Goal: Information Seeking & Learning: Learn about a topic

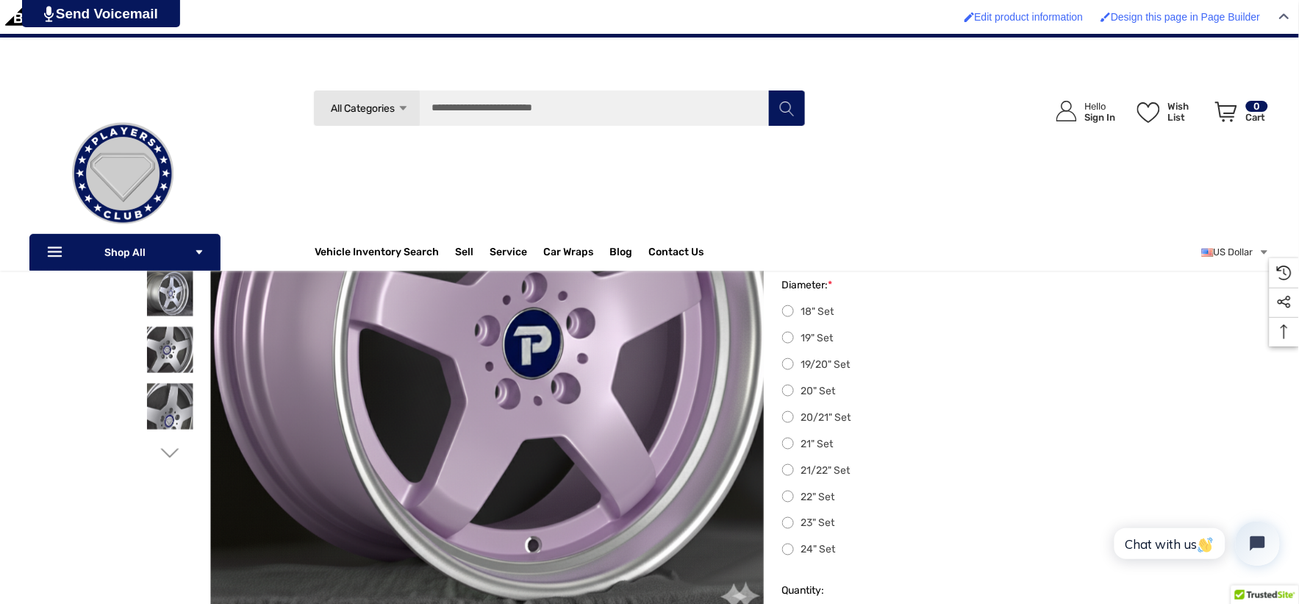
scroll to position [163, 0]
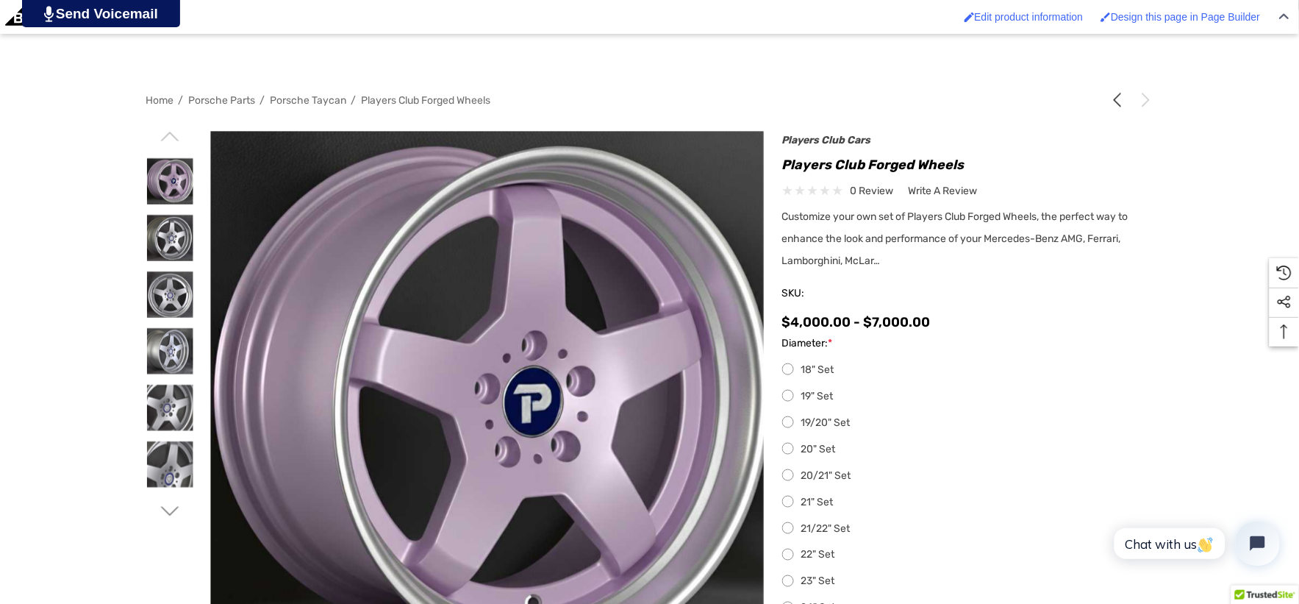
scroll to position [326, 0]
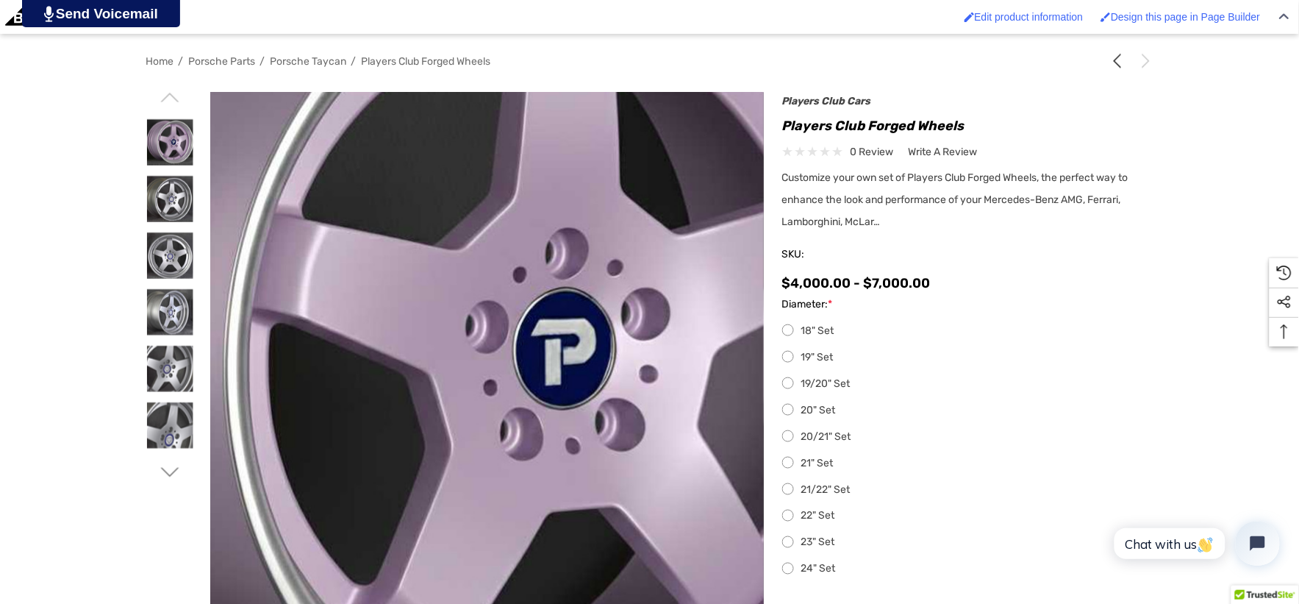
click at [488, 381] on img at bounding box center [486, 359] width 941 height 941
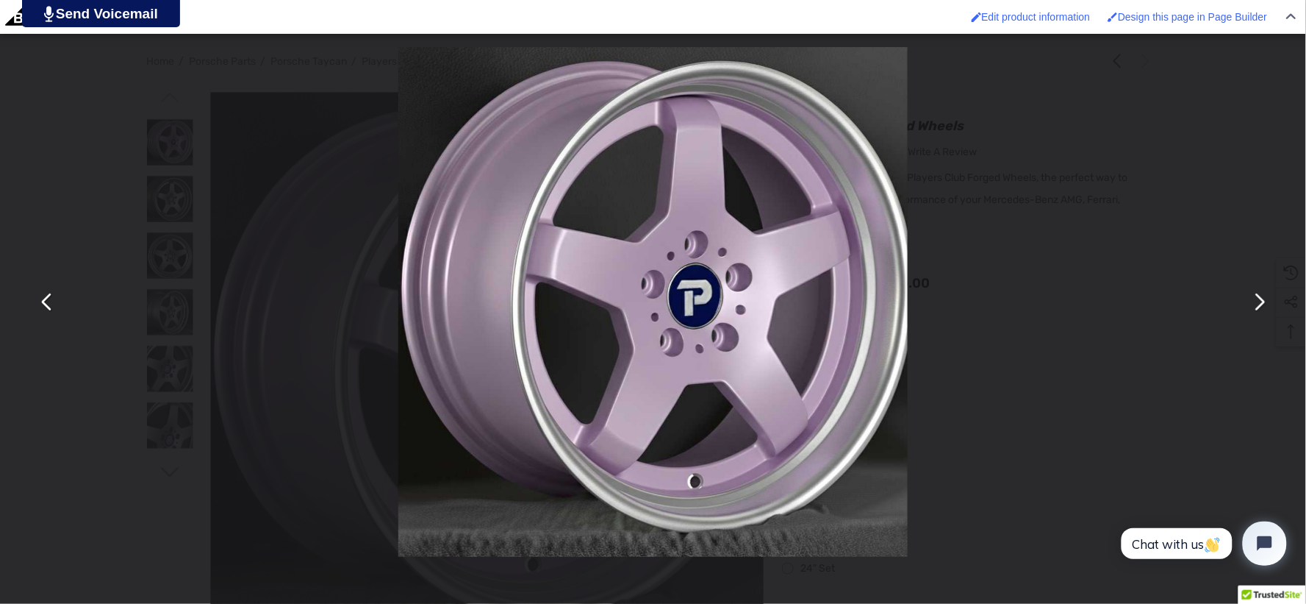
drag, startPoint x: 890, startPoint y: 371, endPoint x: 958, endPoint y: 457, distance: 110.0
click at [1019, 465] on div "You can close this modal content with the ESC key" at bounding box center [653, 302] width 1306 height 604
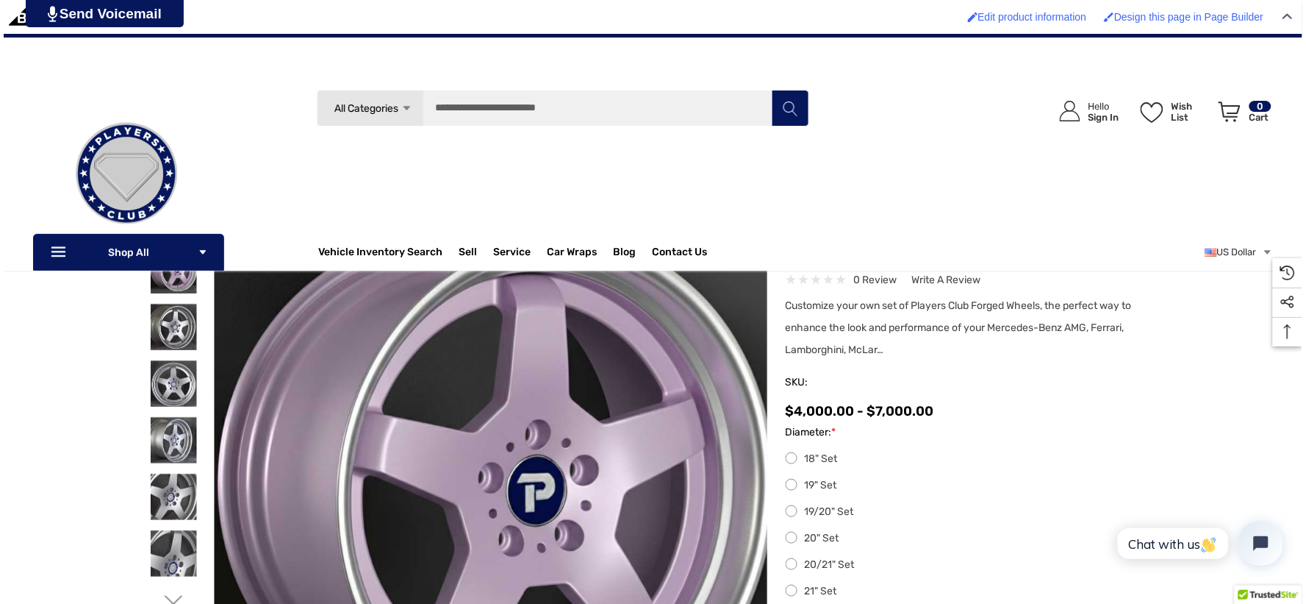
scroll to position [163, 0]
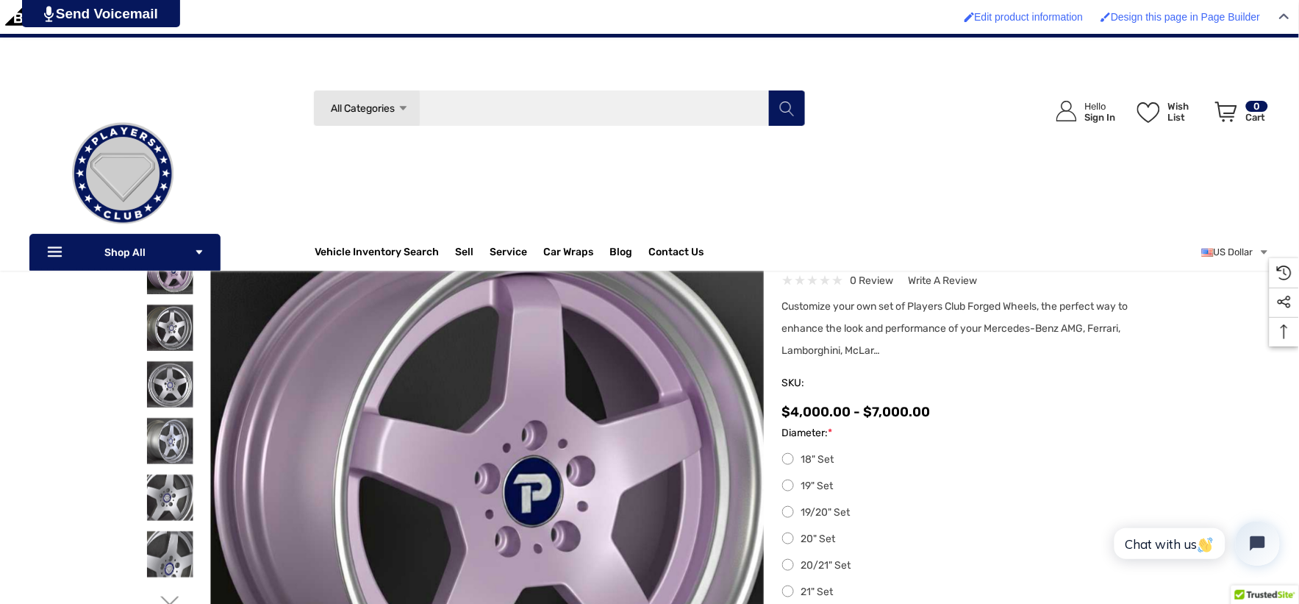
click at [471, 113] on input "Search" at bounding box center [559, 108] width 493 height 37
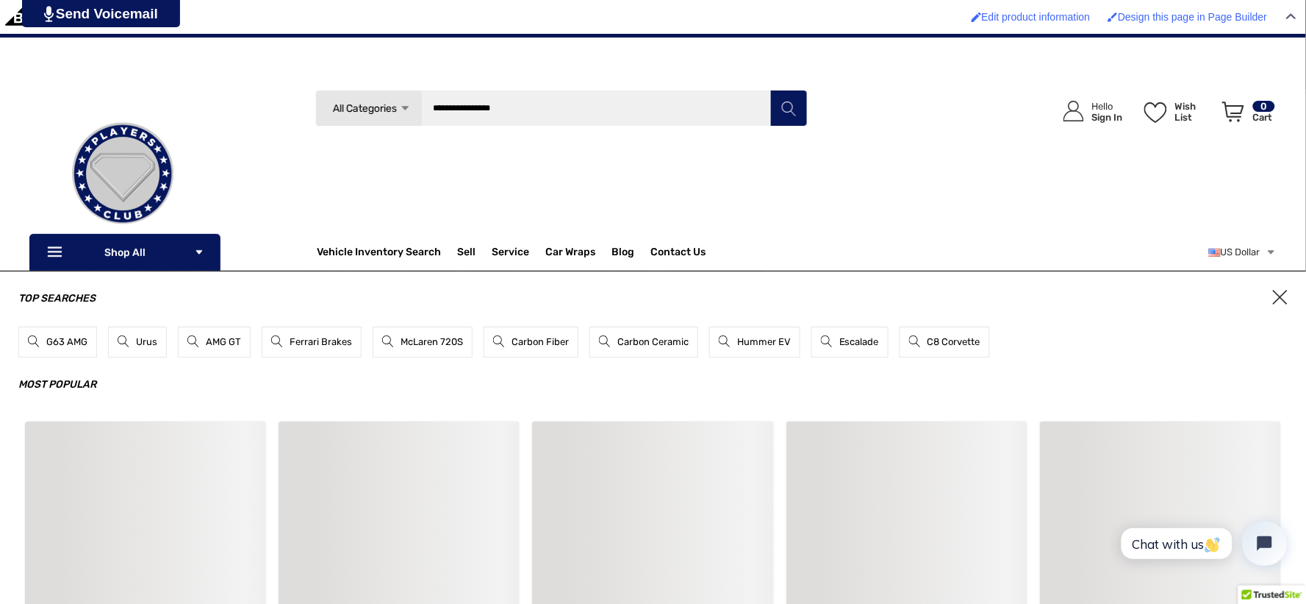
type input "**********"
click at [771, 90] on button "Search" at bounding box center [789, 108] width 37 height 37
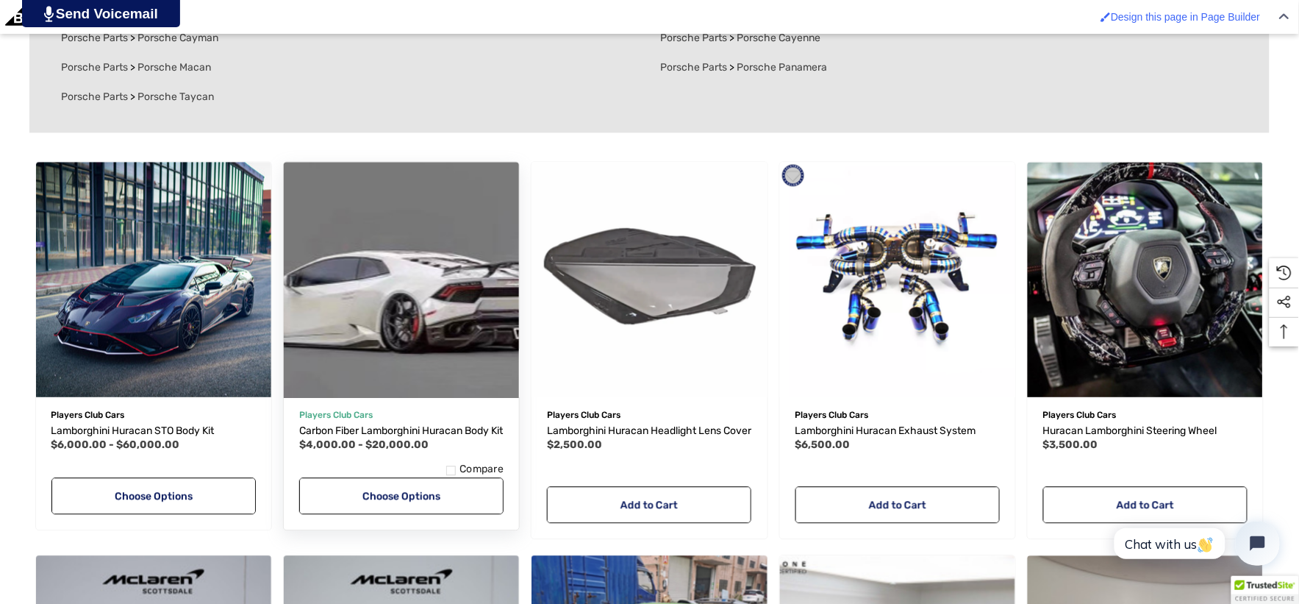
scroll to position [817, 0]
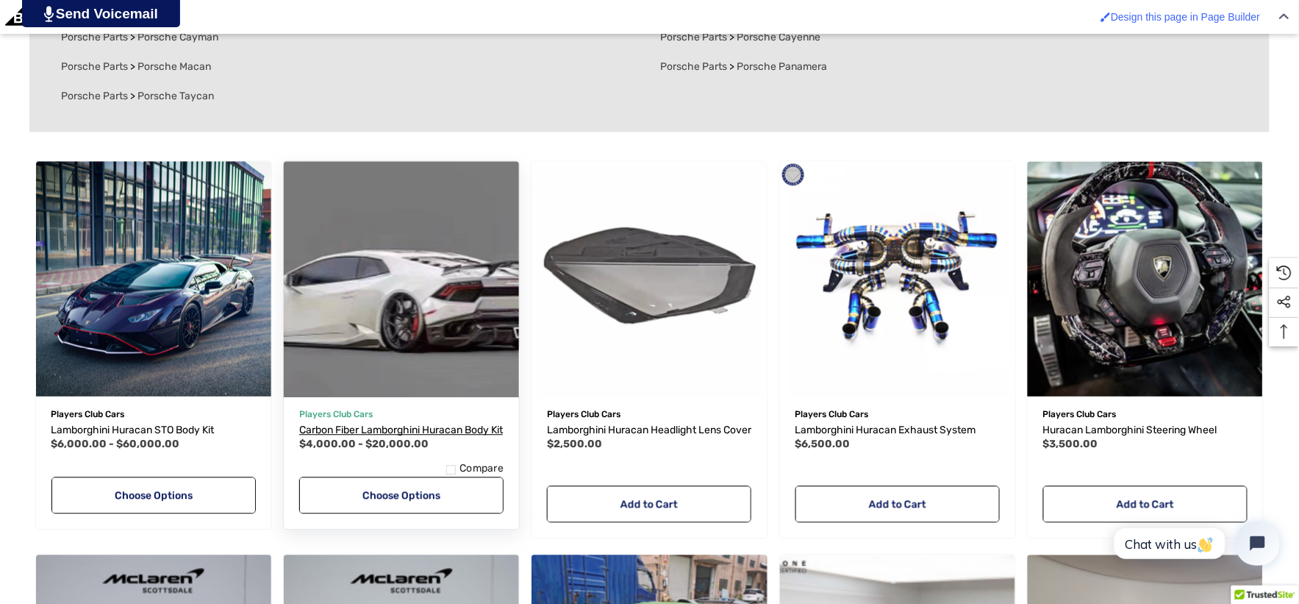
click at [446, 428] on span "Carbon Fiber Lamborghini Huracan Body Kit" at bounding box center [401, 430] width 204 height 12
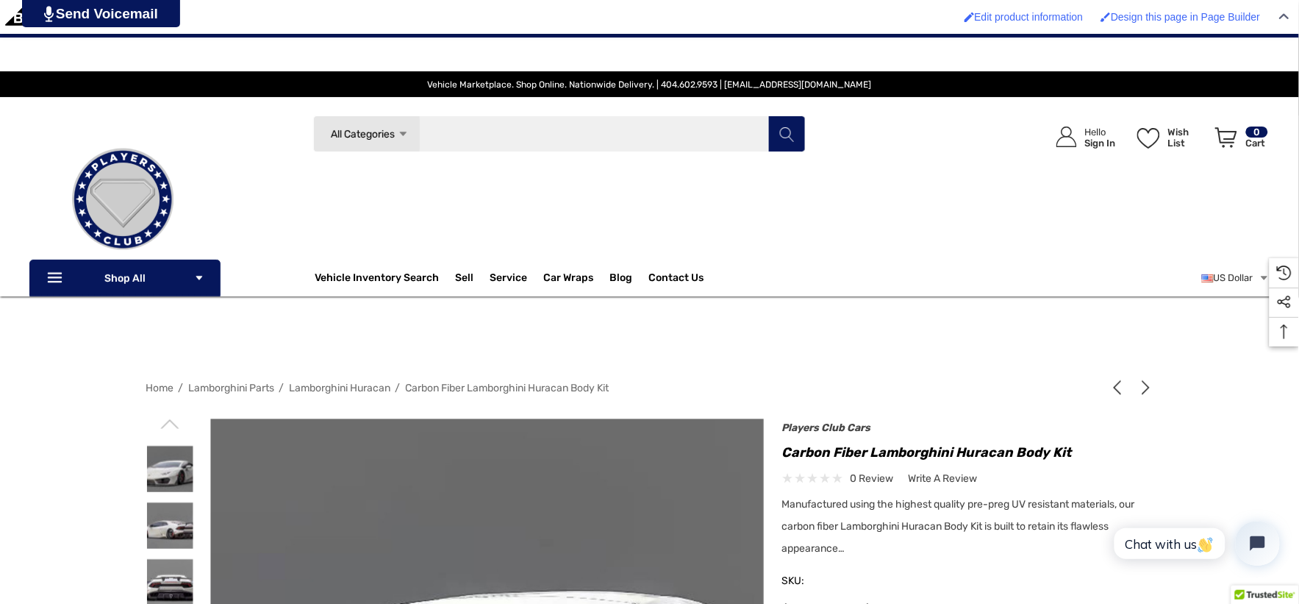
click at [635, 121] on input "Search" at bounding box center [559, 133] width 493 height 37
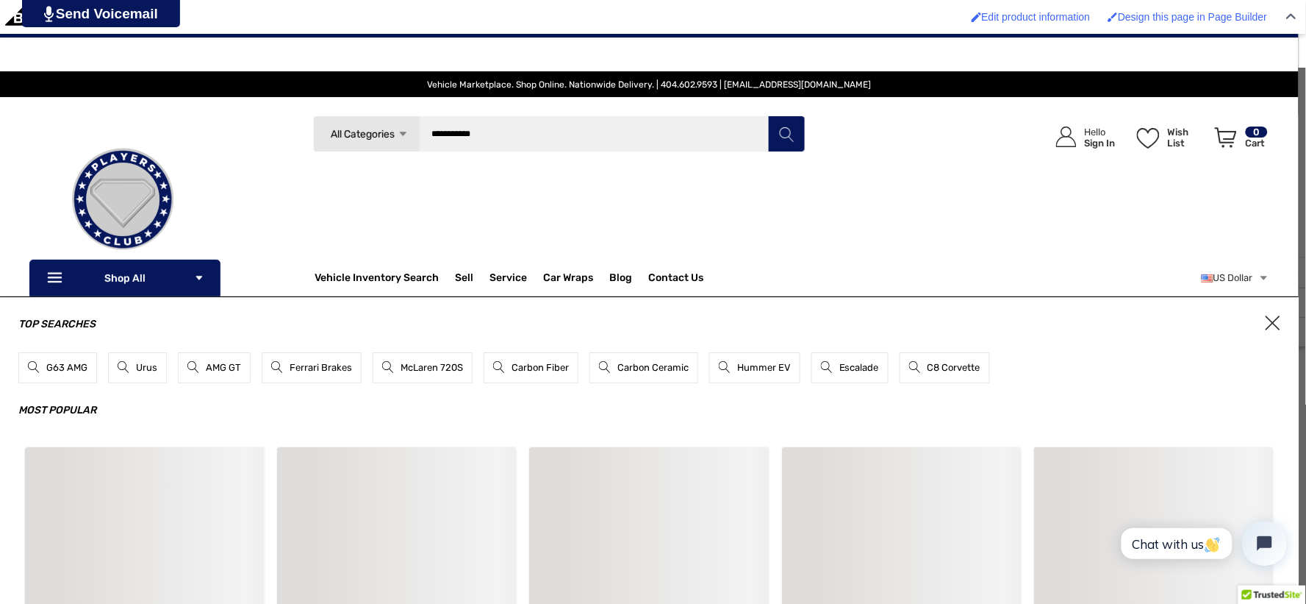
type input "**********"
click at [768, 115] on button "Search" at bounding box center [786, 133] width 37 height 37
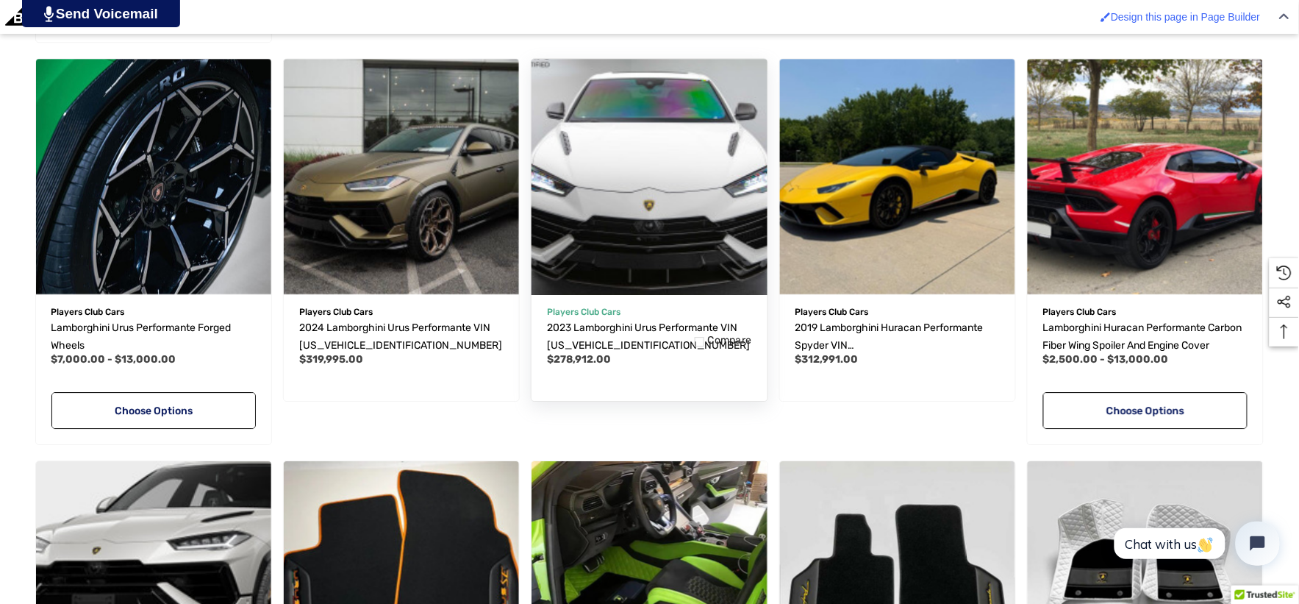
scroll to position [1225, 0]
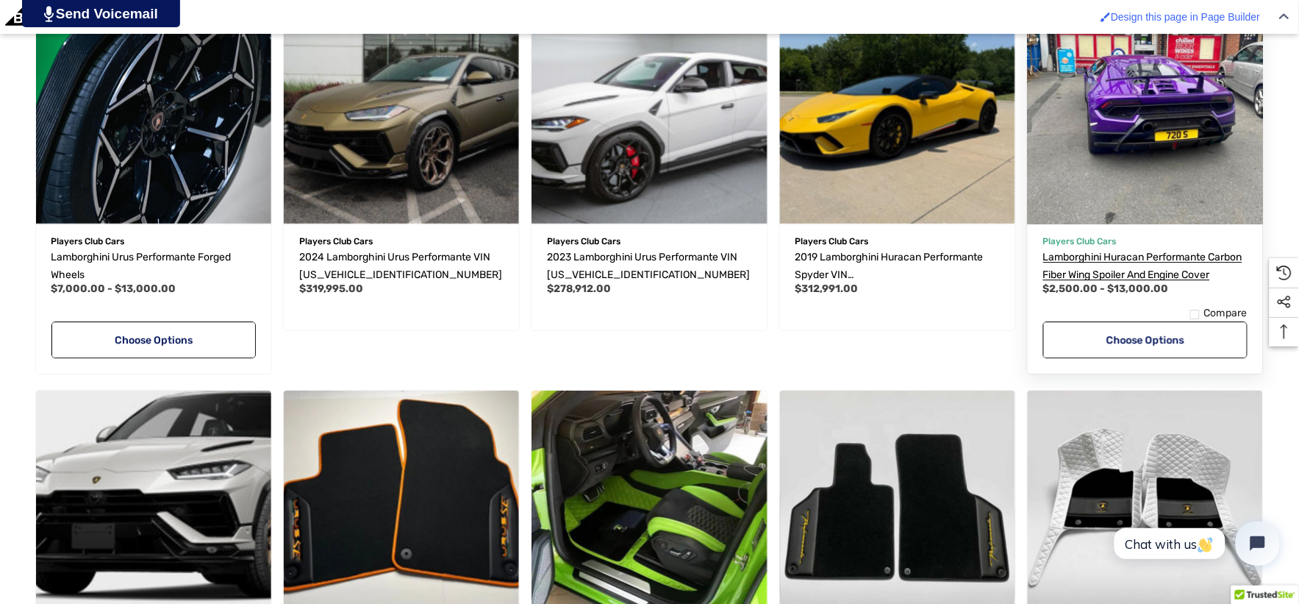
click at [1145, 256] on span "Lamborghini Huracan Performante Carbon Fiber Wing Spoiler and Engine Cover" at bounding box center [1142, 266] width 199 height 30
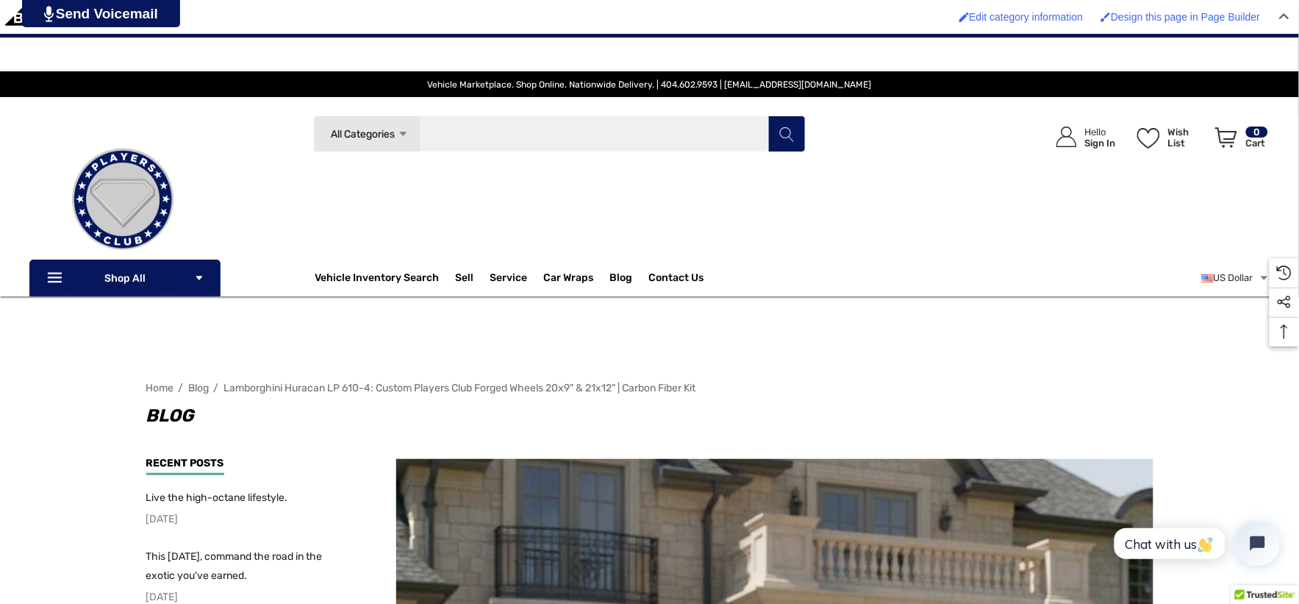
click at [521, 133] on input "Search" at bounding box center [559, 133] width 493 height 37
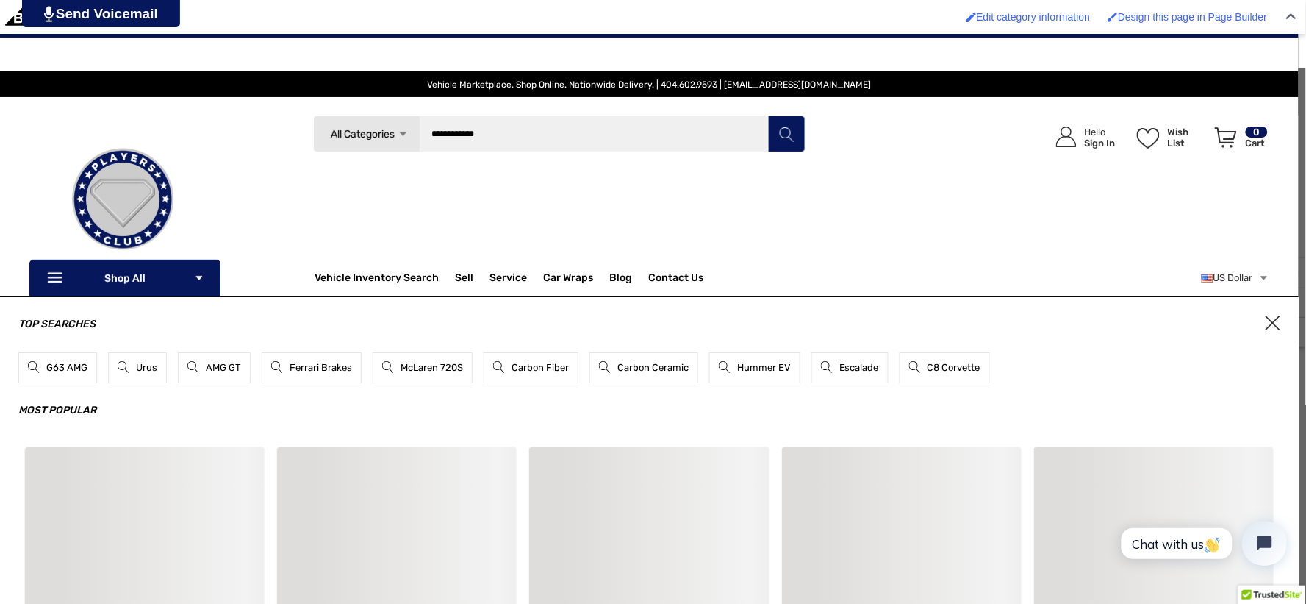
type input "**********"
click at [768, 115] on button "Search" at bounding box center [786, 133] width 37 height 37
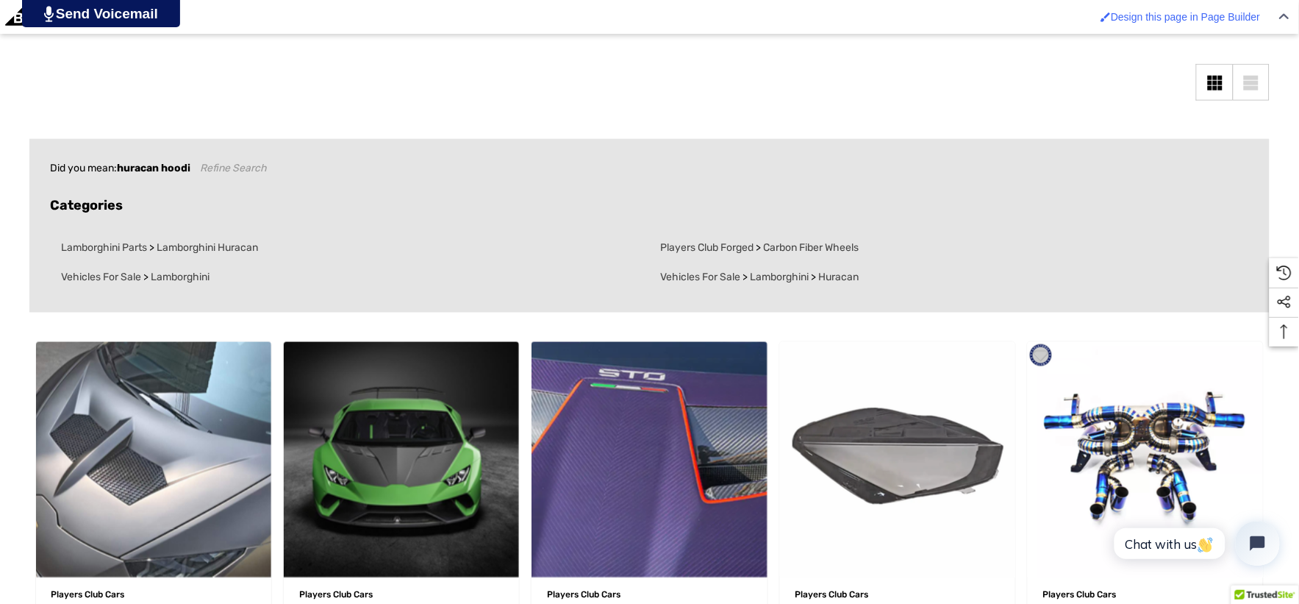
scroll to position [571, 0]
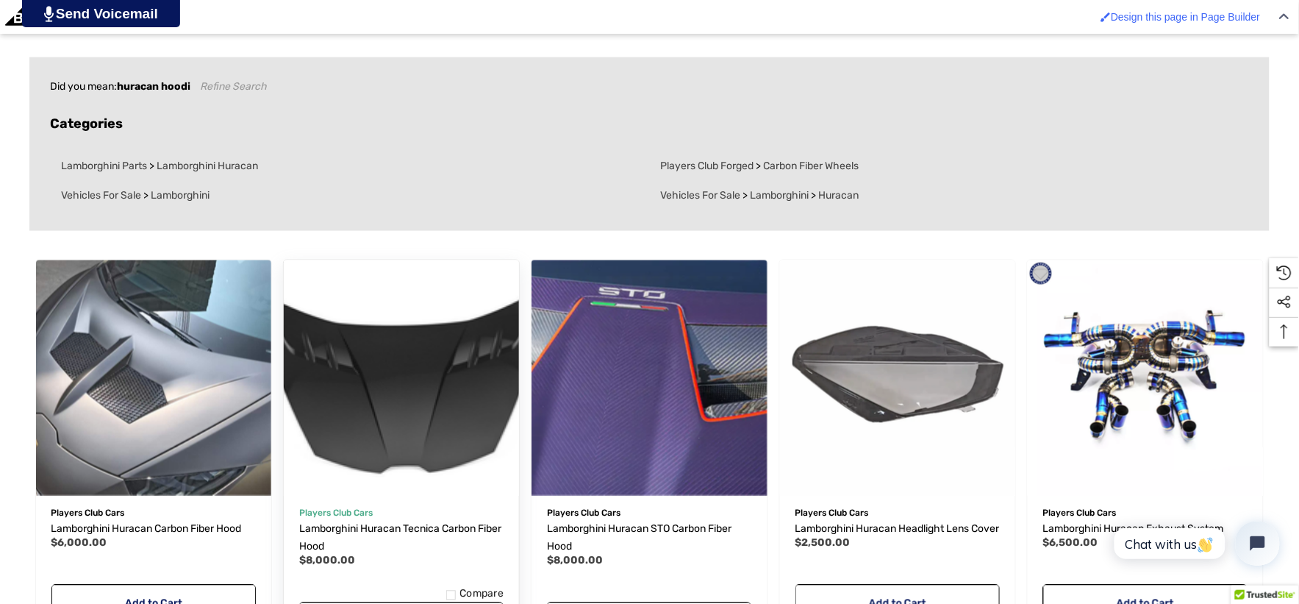
click at [398, 479] on button "Quick view" at bounding box center [354, 487] width 88 height 29
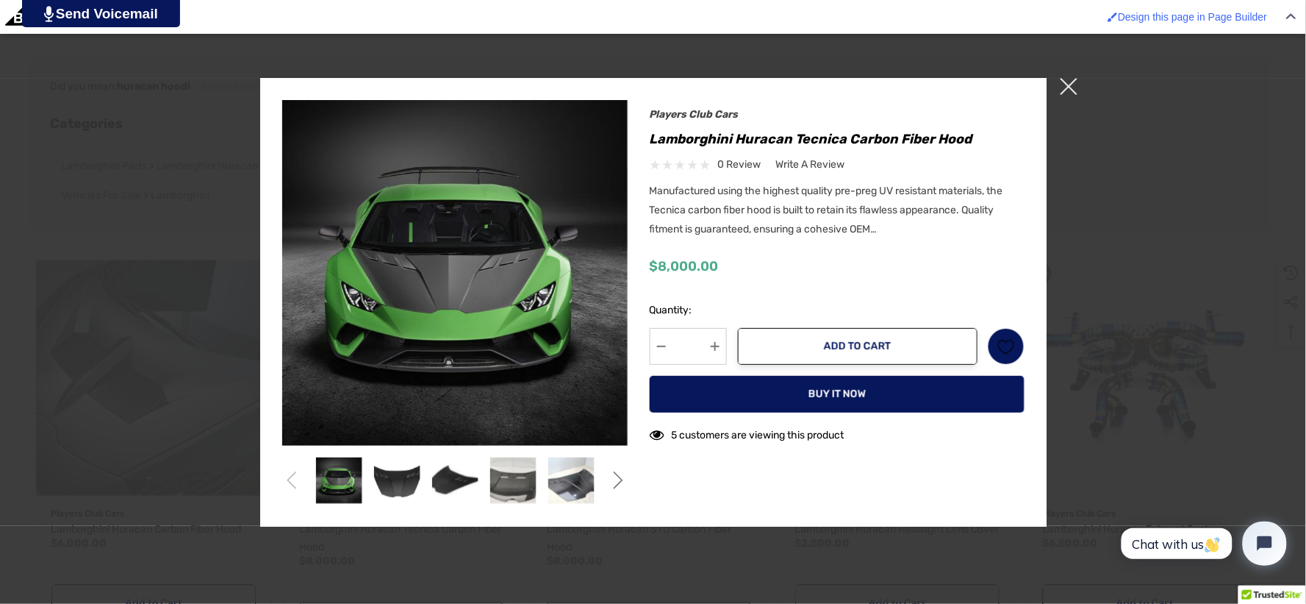
click at [1070, 89] on span "×" at bounding box center [1069, 86] width 17 height 17
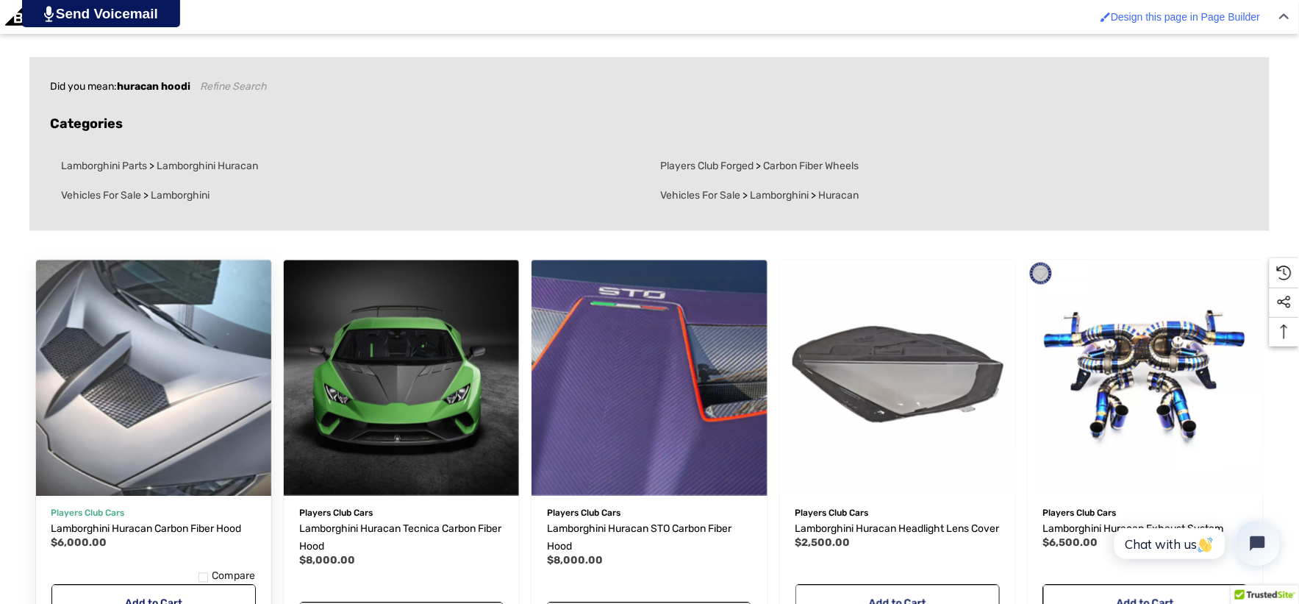
scroll to position [6, 0]
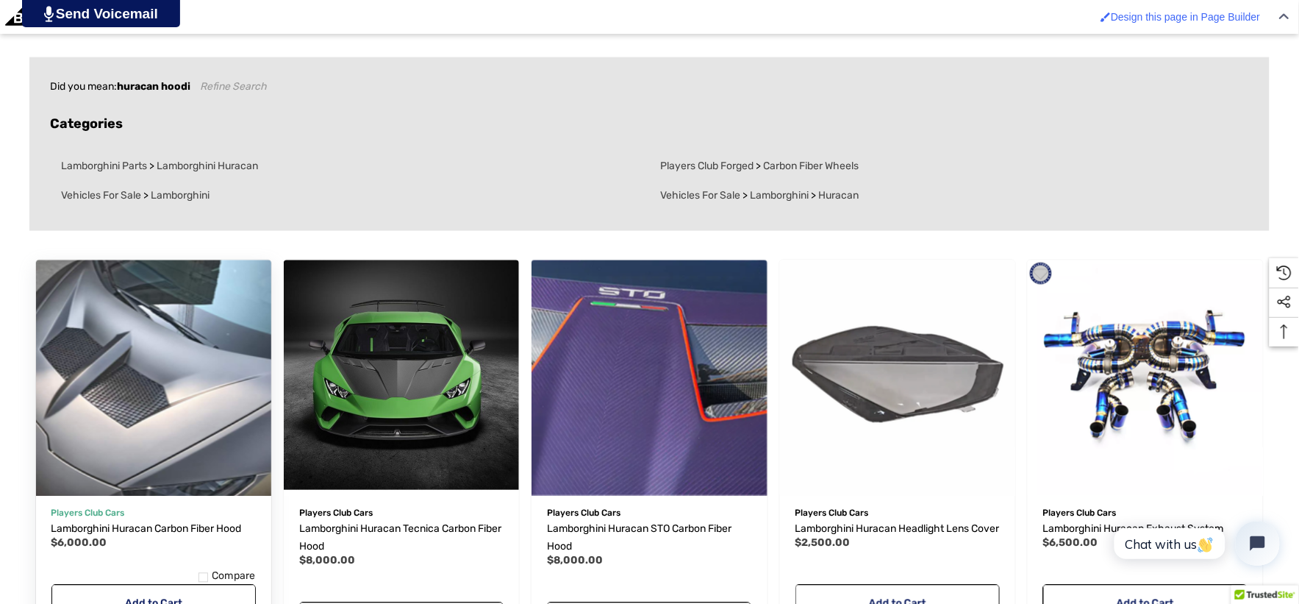
click at [204, 427] on img "Lamborghini Huracan Carbon Fiber Hood,$6,000.00\a" at bounding box center [153, 378] width 259 height 259
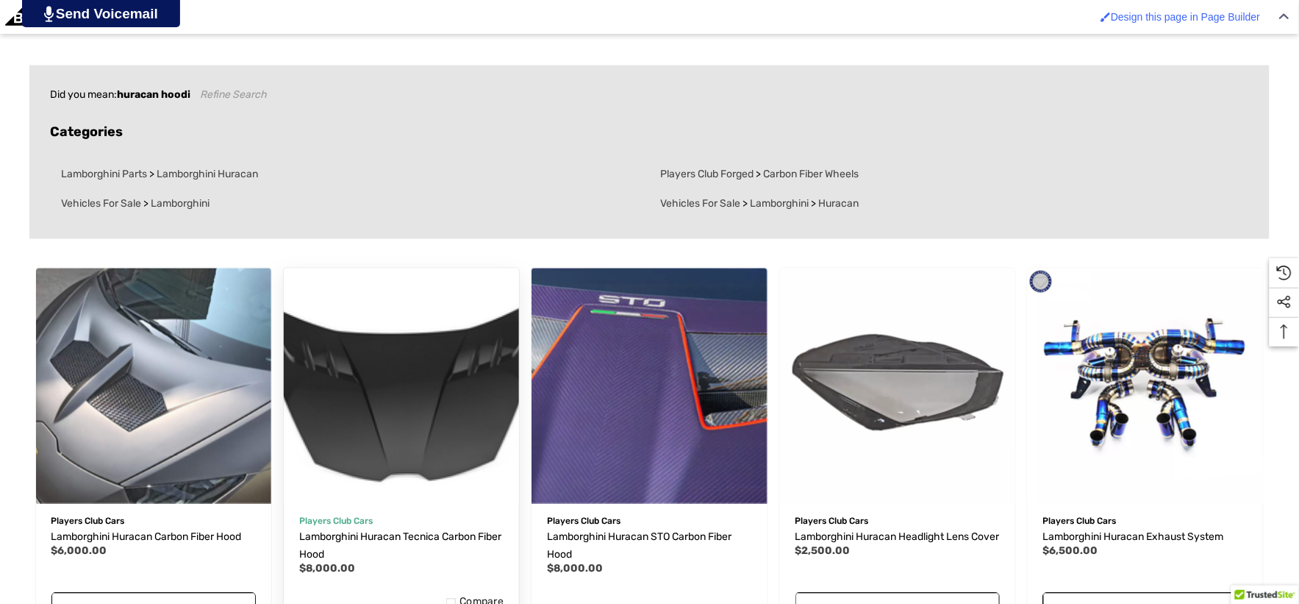
click at [348, 429] on img "Lamborghini Huracan Tecnica Carbon Fiber Hood,$8,000.00\a" at bounding box center [401, 386] width 259 height 259
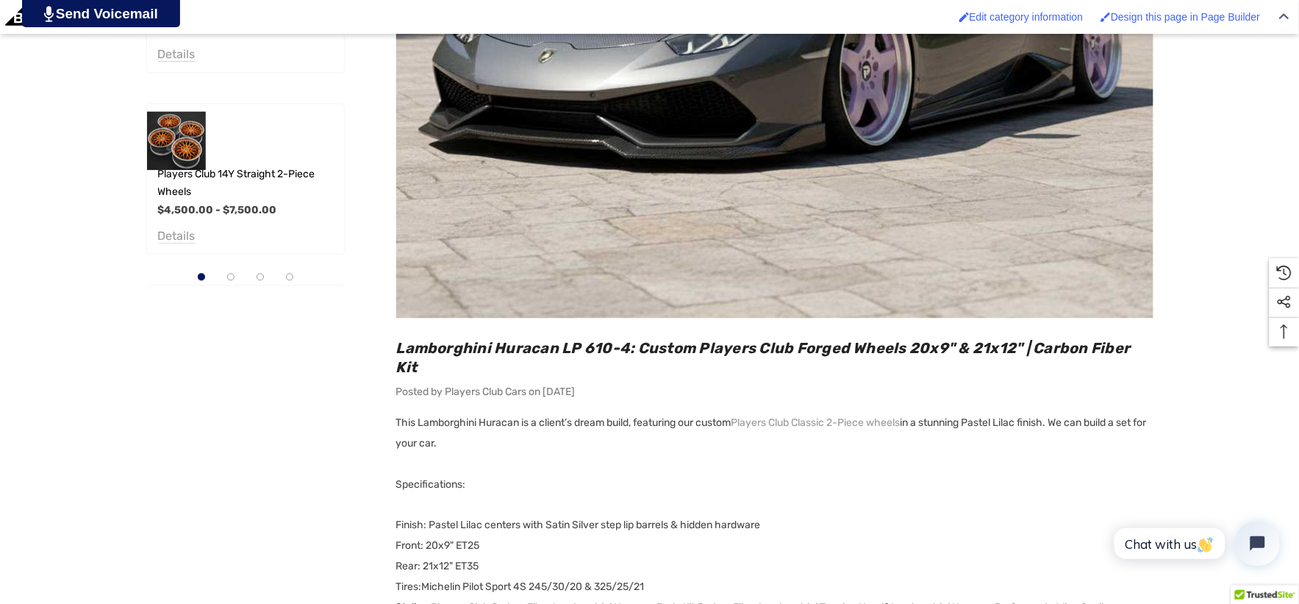
scroll to position [1062, 0]
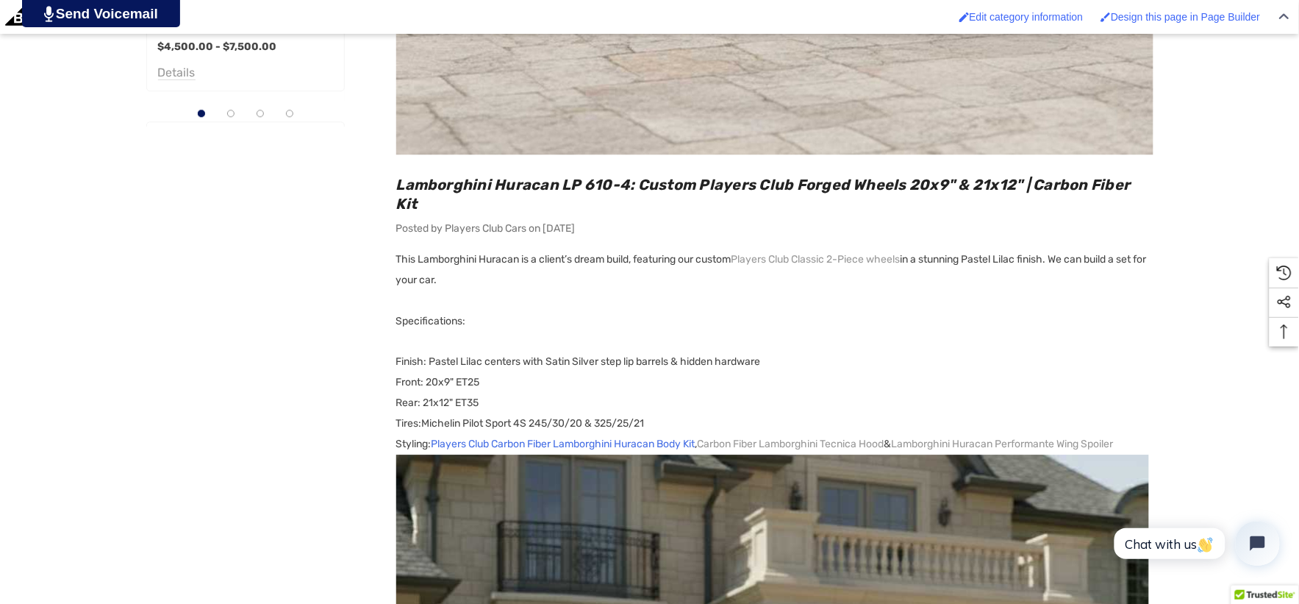
click at [553, 434] on link "Players Club Carbon Fiber Lamborghini Huracan Body Kit" at bounding box center [564, 444] width 264 height 21
click at [728, 434] on link "Carbon Fiber Lamborghini Tecnica Hood" at bounding box center [791, 444] width 187 height 21
click at [1009, 434] on link "Lamborghini Huracan Performante Wing Spoiler" at bounding box center [1003, 444] width 222 height 21
click at [767, 249] on link "Players Club Classic 2-Piece wheels" at bounding box center [816, 259] width 169 height 21
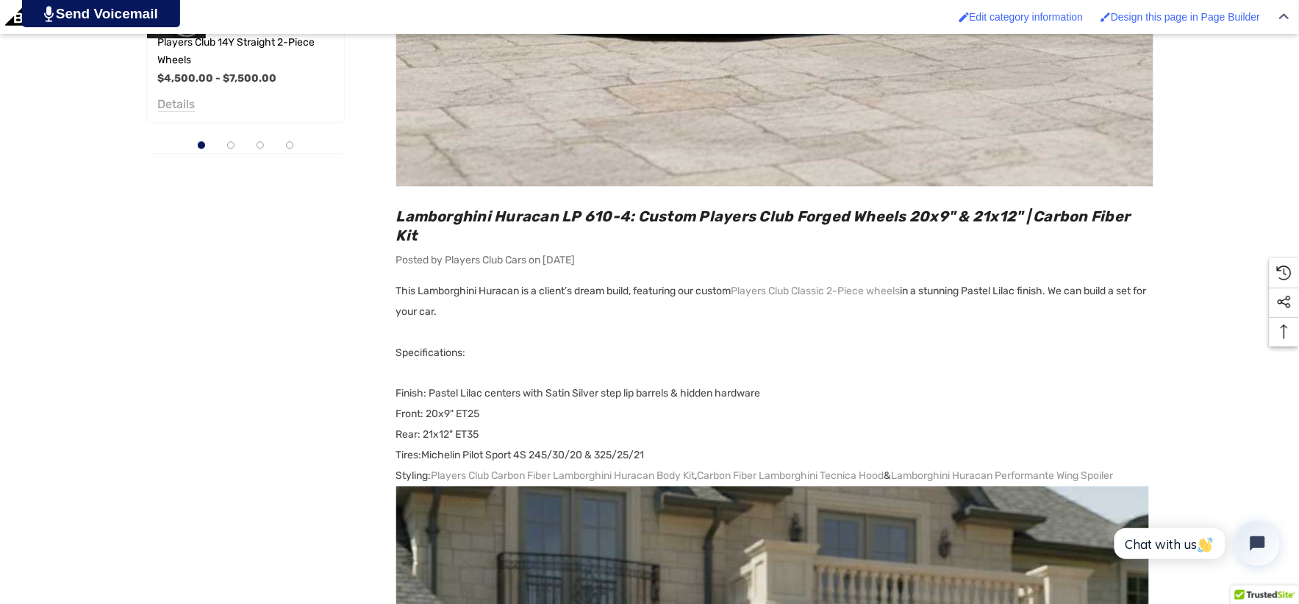
scroll to position [1143, 0]
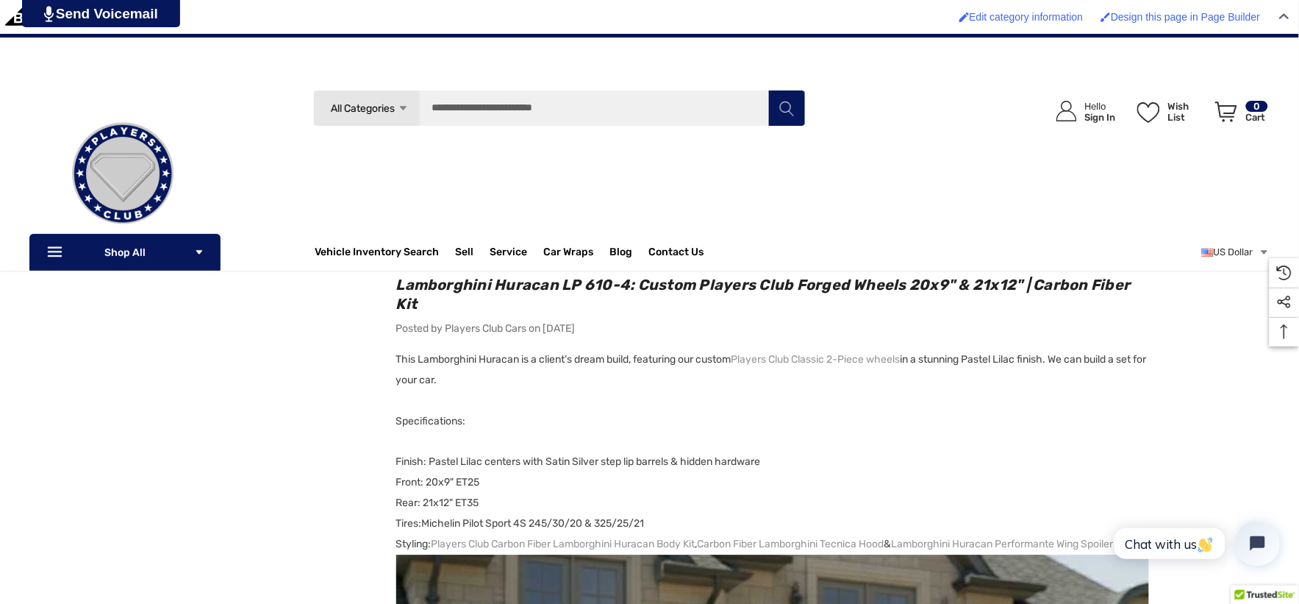
scroll to position [898, 0]
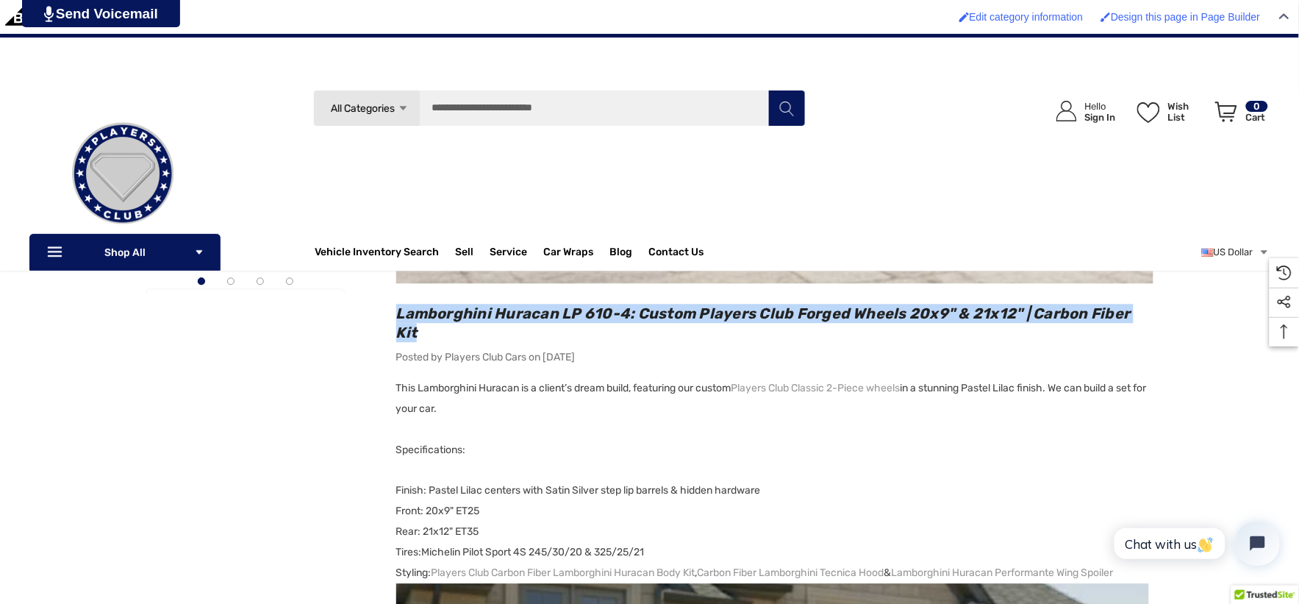
copy span "Lamborghini Huracan LP 610-4: Custom Players Club Forged Wheels 20x9" & 21x12" …"
click at [437, 391] on p "This Lamborghini Huracan is a client’s dream build, featuring our custom Player…" at bounding box center [774, 419] width 757 height 82
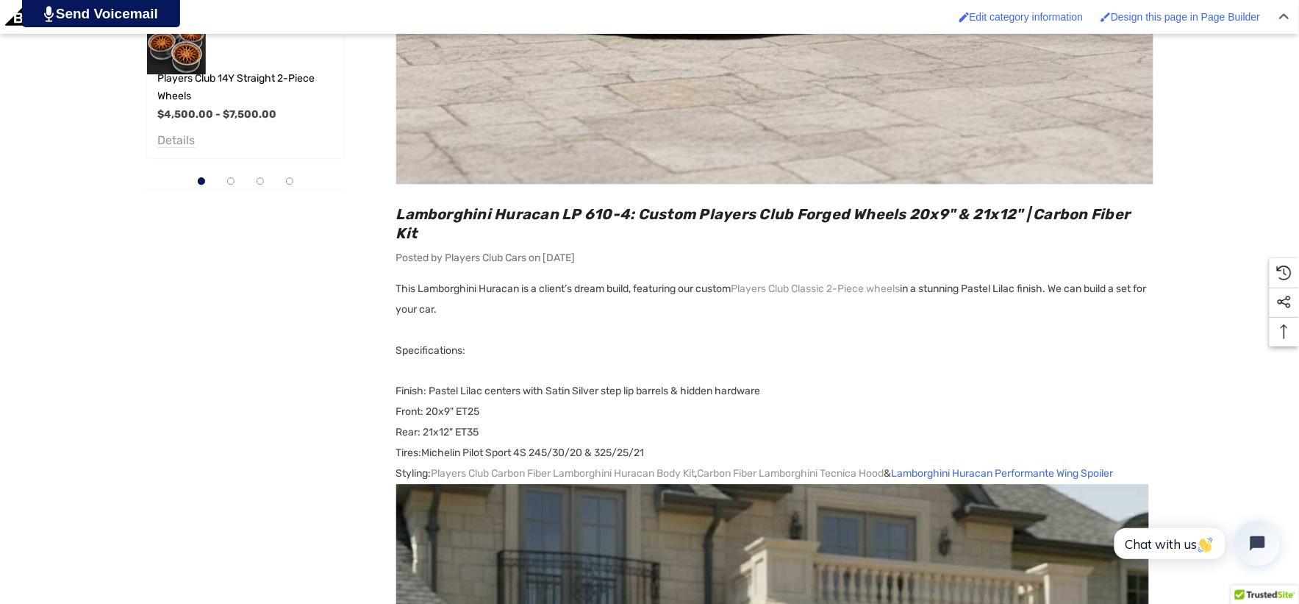
scroll to position [1062, 0]
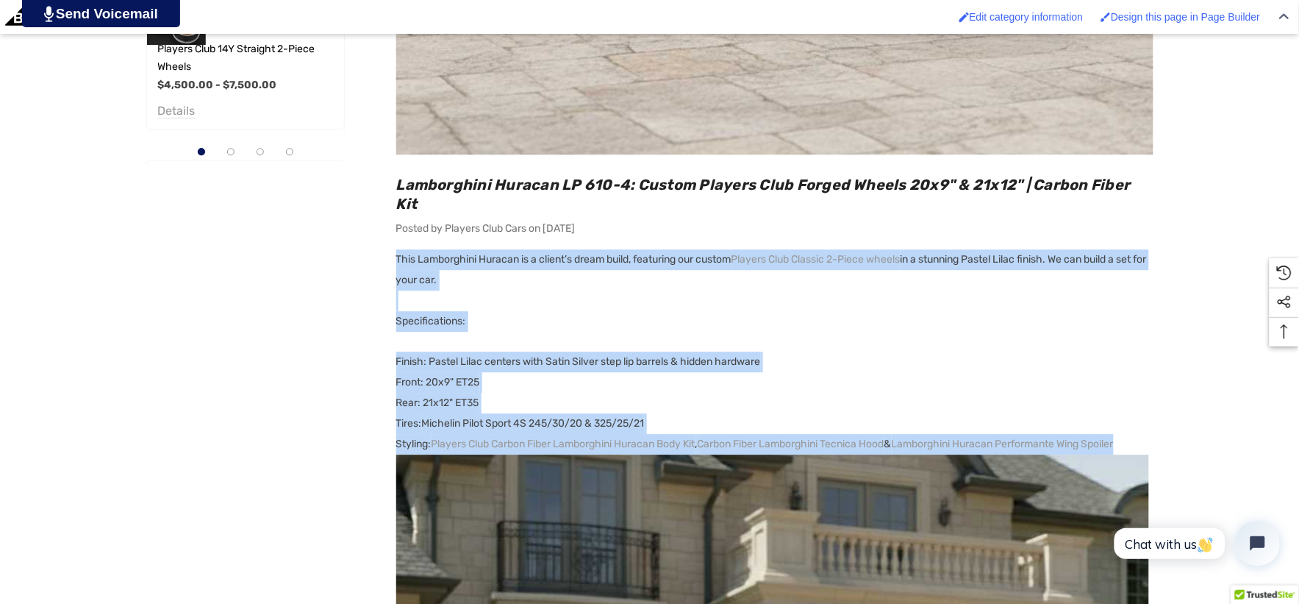
copy div "This Lamborghini Huracan is a client’s dream build, featuring our custom Player…"
